Goal: Communication & Community: Share content

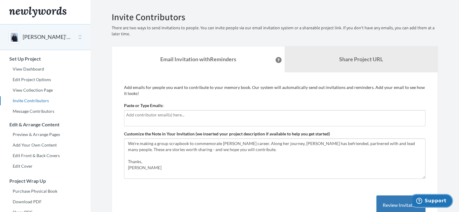
click at [444, 200] on span "Support" at bounding box center [435, 200] width 22 height 5
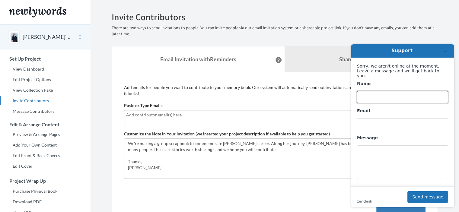
click at [409, 91] on input "Name" at bounding box center [402, 97] width 91 height 12
type input "Chantal Cagle"
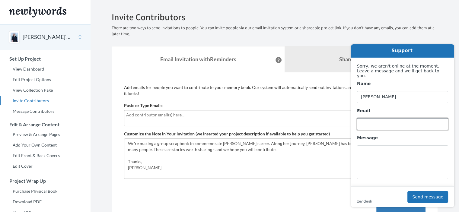
click at [385, 121] on input "Email" at bounding box center [402, 124] width 91 height 12
type input "CCAGLE@APPLIEDEARTHWORKS.COM"
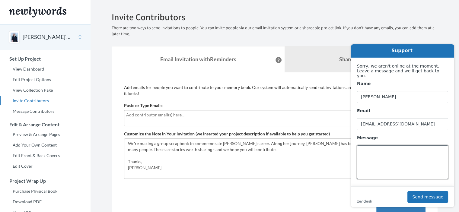
click at [392, 148] on textarea "Message" at bounding box center [402, 162] width 91 height 34
type textarea "No one has received the email inviting them to contribute."
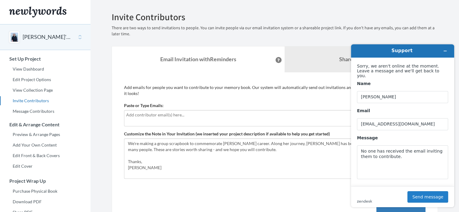
click at [439, 198] on button "Send message" at bounding box center [427, 196] width 41 height 11
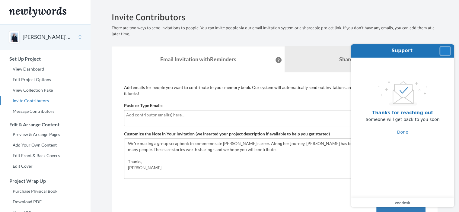
click at [443, 49] on icon "Minimize widget" at bounding box center [445, 51] width 4 height 4
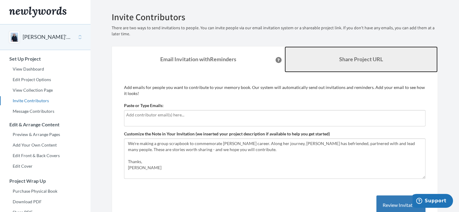
click at [356, 59] on b "Share Project URL" at bounding box center [361, 59] width 44 height 7
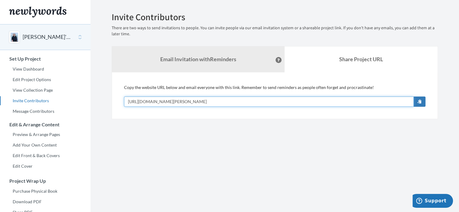
click at [243, 99] on input "[URL][DOMAIN_NAME][PERSON_NAME]" at bounding box center [268, 101] width 289 height 10
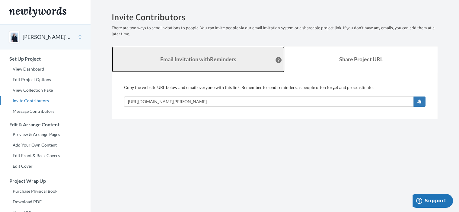
click at [233, 59] on strong "Email Invitation with Reminders" at bounding box center [198, 59] width 76 height 7
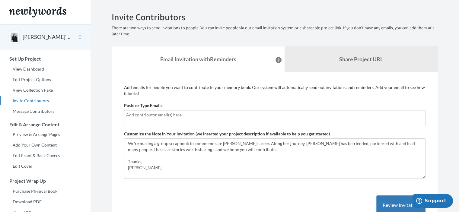
click at [193, 114] on input "text" at bounding box center [274, 115] width 297 height 7
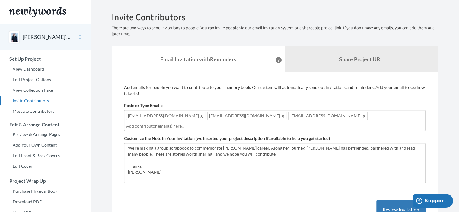
click at [327, 113] on div "dharro@paleoanalytics.com rmckim@appliedearthworks.com kbadrak@comcast.net" at bounding box center [274, 120] width 301 height 21
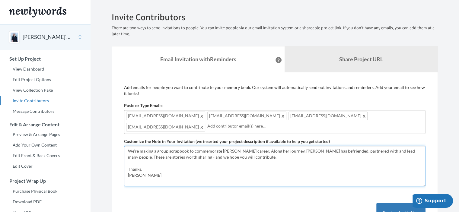
click at [289, 178] on textarea "We're making a group scrapbook to commemorate [PERSON_NAME] career. Along her j…" at bounding box center [274, 166] width 301 height 40
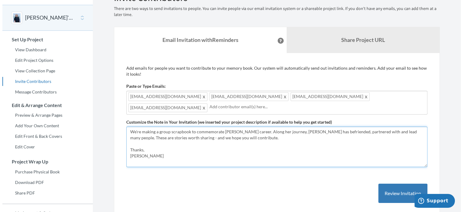
scroll to position [30, 0]
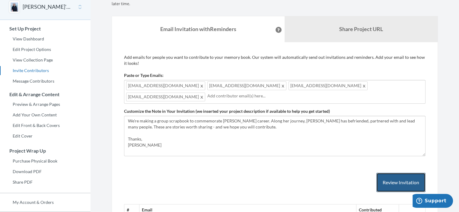
click at [395, 178] on button "Review Invitation" at bounding box center [400, 183] width 49 height 20
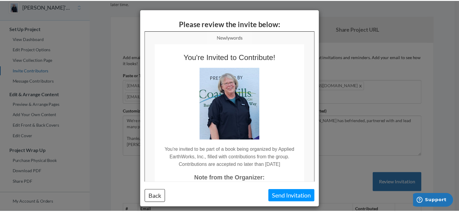
scroll to position [0, 0]
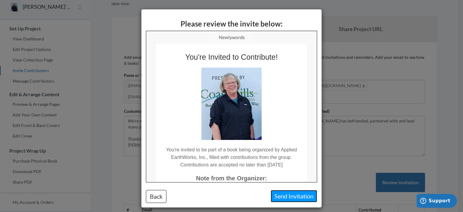
click at [302, 194] on button "Send Invitation" at bounding box center [294, 196] width 46 height 12
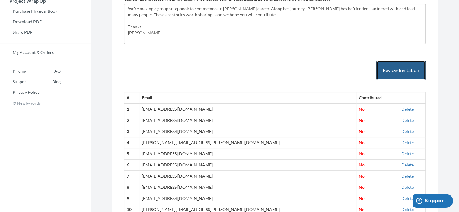
scroll to position [176, 0]
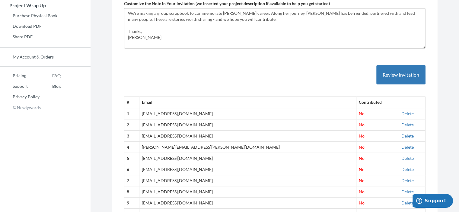
click at [187, 100] on th "Email" at bounding box center [247, 102] width 217 height 11
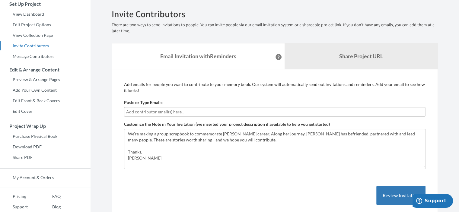
scroll to position [0, 0]
